Goal: Task Accomplishment & Management: Complete application form

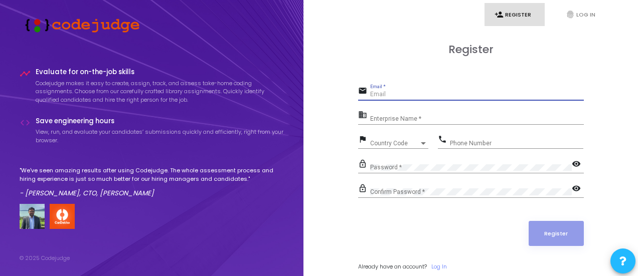
click at [400, 96] on input "Email *" at bounding box center [477, 94] width 214 height 7
type input "[EMAIL_ADDRESS][DOMAIN_NAME]"
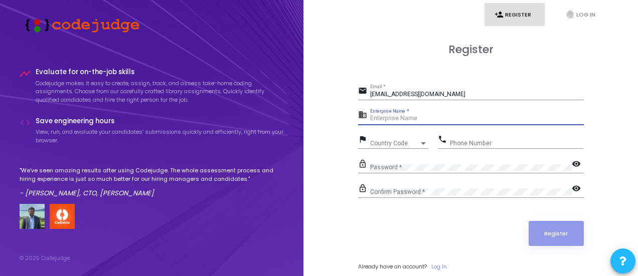
click at [382, 120] on input "Enterprise Name *" at bounding box center [477, 118] width 214 height 7
type input "[PERSON_NAME]"
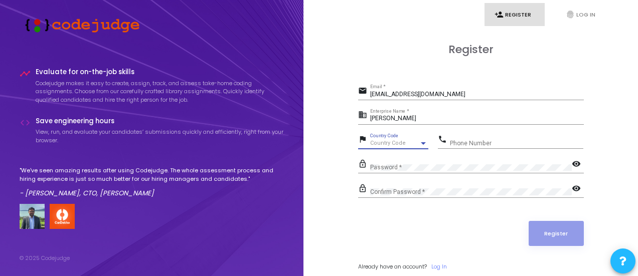
click at [382, 143] on span "Country Code" at bounding box center [388, 143] width 36 height 7
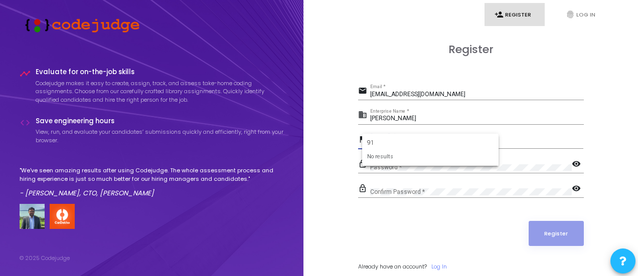
type input "9"
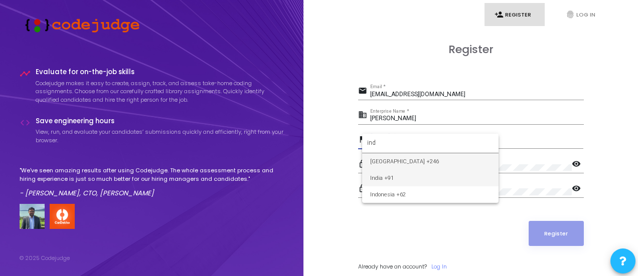
type input "ind"
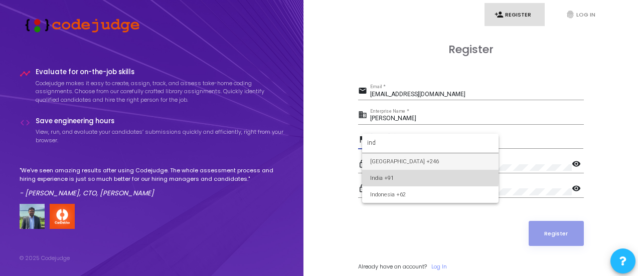
click at [393, 173] on span "India +91" at bounding box center [430, 178] width 120 height 17
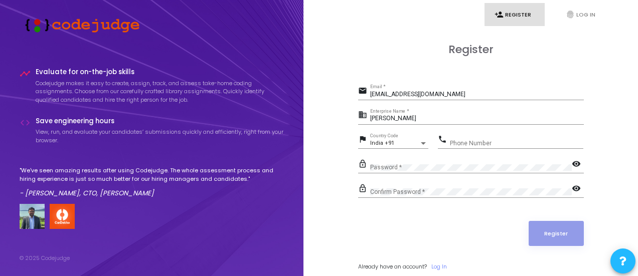
click at [475, 137] on div "Phone Number" at bounding box center [516, 141] width 133 height 16
type input "8827054933"
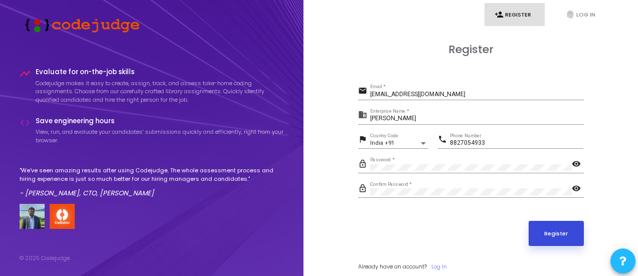
click at [551, 227] on button "Register" at bounding box center [556, 233] width 55 height 25
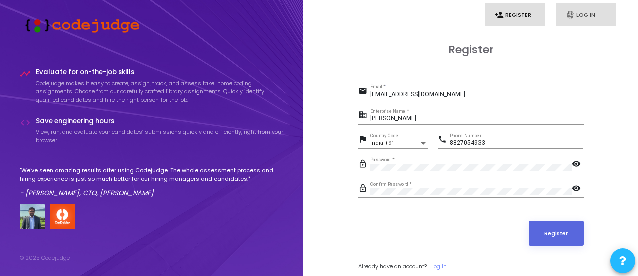
click at [588, 6] on link "fingerprint Log In" at bounding box center [586, 15] width 60 height 24
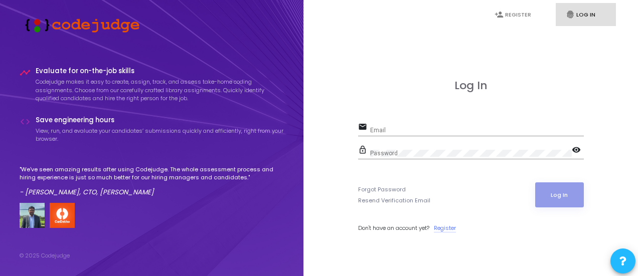
click at [445, 227] on link "Register" at bounding box center [445, 228] width 22 height 9
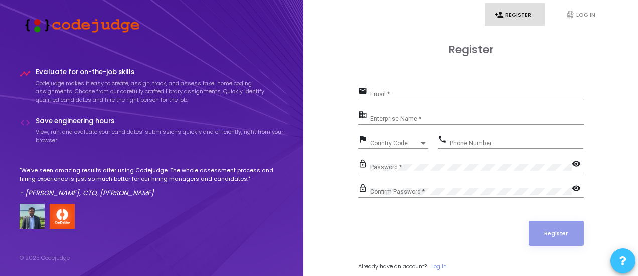
click at [620, 258] on icon at bounding box center [623, 261] width 7 height 7
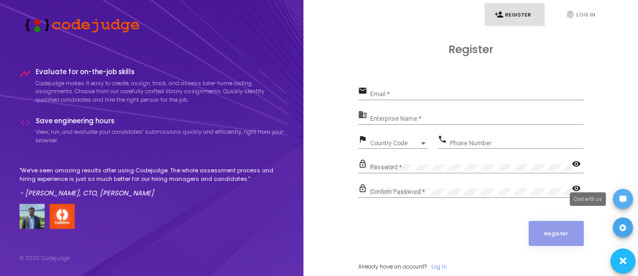
click at [621, 200] on icon at bounding box center [623, 199] width 7 height 7
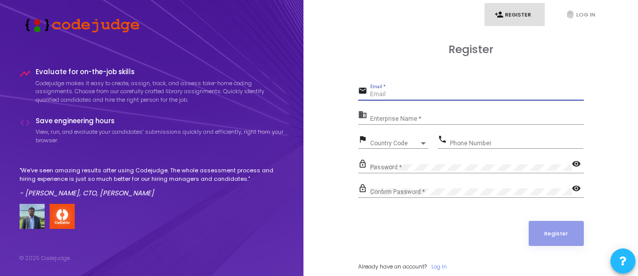
click at [400, 94] on input "Email *" at bounding box center [477, 94] width 214 height 7
type input "[EMAIL_ADDRESS][DOMAIN_NAME]"
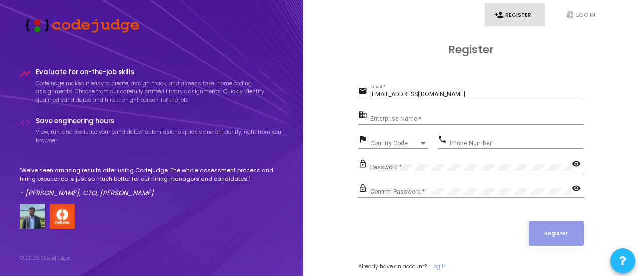
click at [367, 117] on mat-icon "business" at bounding box center [364, 116] width 12 height 12
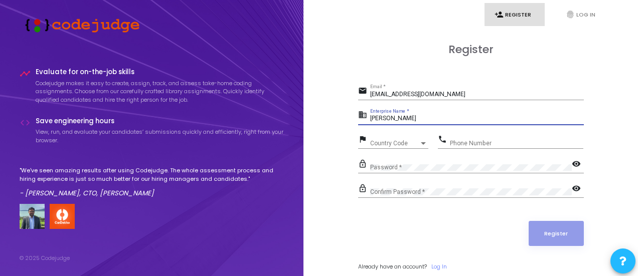
type input "[PERSON_NAME]"
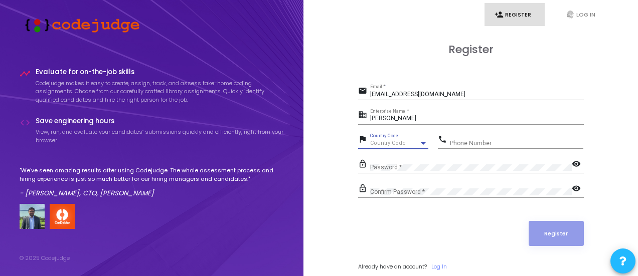
click at [384, 141] on span "Country Code" at bounding box center [388, 143] width 36 height 7
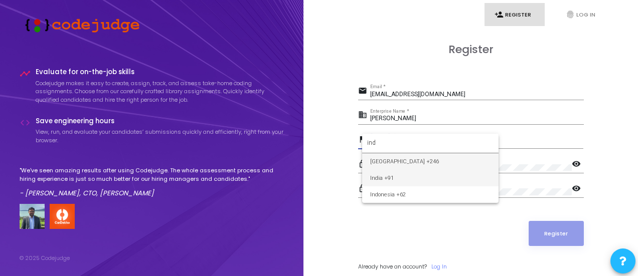
type input "ind"
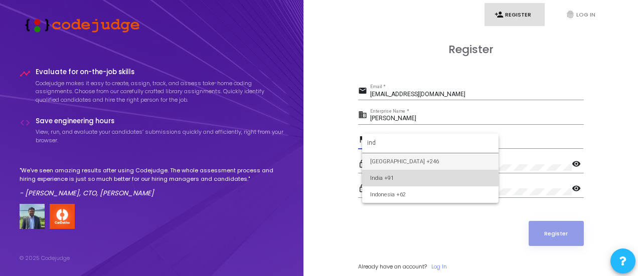
click at [388, 180] on span "India +91" at bounding box center [430, 178] width 120 height 17
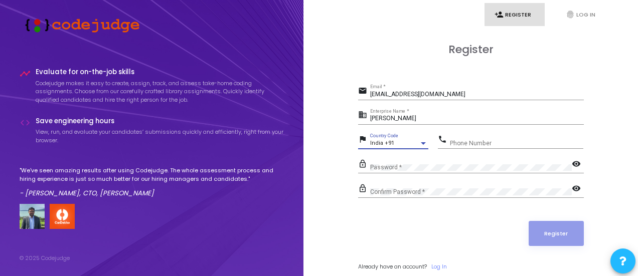
click at [472, 145] on input "Phone Number" at bounding box center [516, 143] width 133 height 7
type input "8827054933"
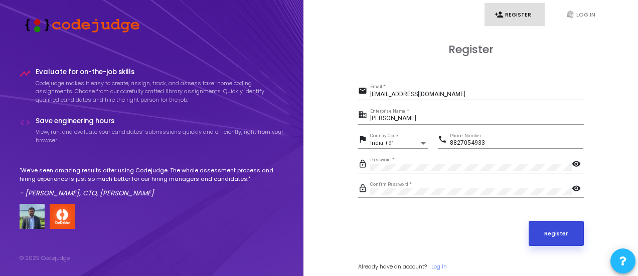
click at [540, 224] on button "Register" at bounding box center [556, 233] width 55 height 25
click at [507, 12] on link "person_add Register" at bounding box center [515, 15] width 60 height 24
click at [478, 53] on h3 "Register" at bounding box center [471, 49] width 226 height 13
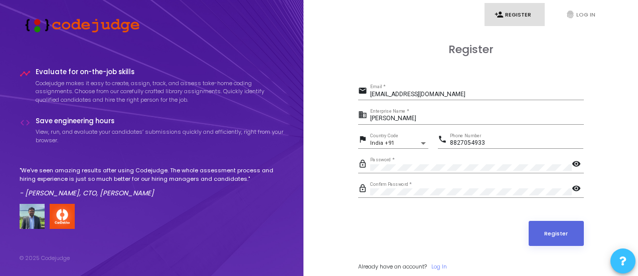
click at [625, 271] on span at bounding box center [623, 261] width 7 height 23
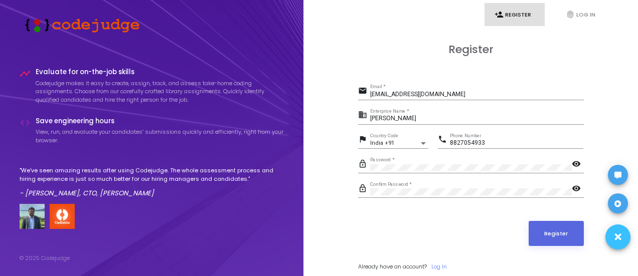
drag, startPoint x: 625, startPoint y: 271, endPoint x: 620, endPoint y: 247, distance: 24.6
click at [620, 247] on span at bounding box center [618, 237] width 8 height 23
click at [620, 170] on span at bounding box center [618, 175] width 7 height 20
